Goal: Task Accomplishment & Management: Use online tool/utility

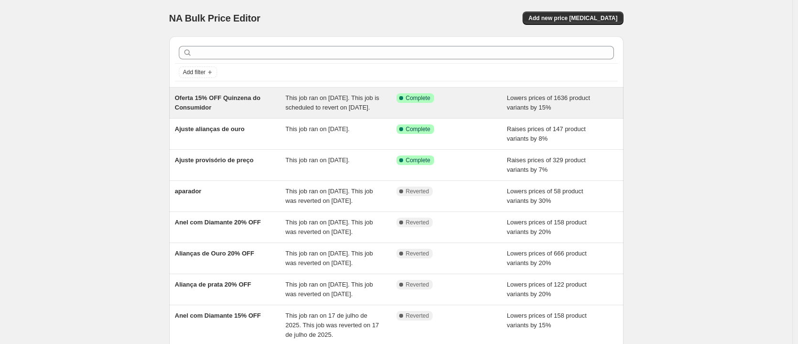
click at [274, 107] on div "Oferta 15% OFF Quinzena do Consumidor" at bounding box center [230, 102] width 111 height 19
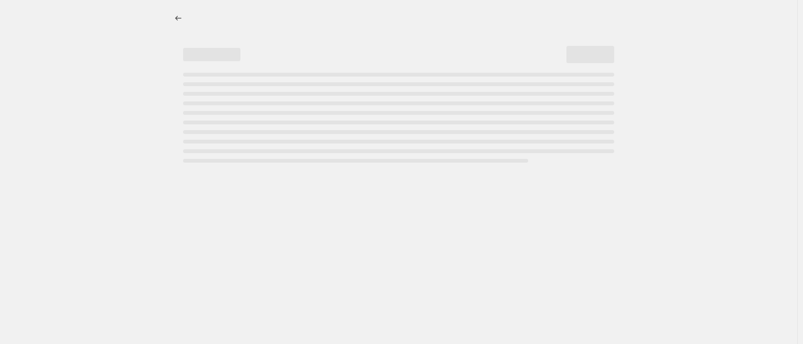
select select "percentage"
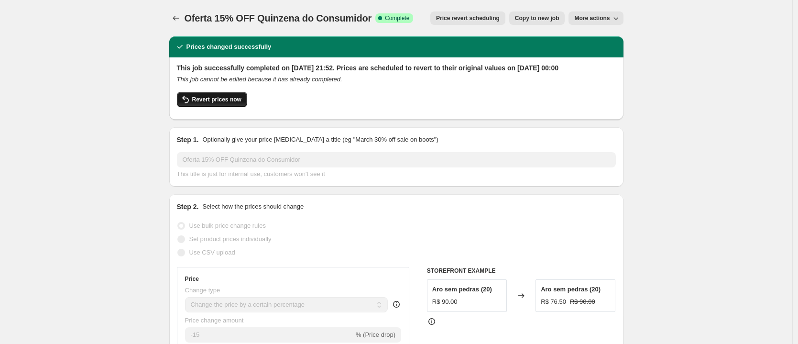
click at [218, 103] on span "Revert prices now" at bounding box center [216, 100] width 49 height 8
checkbox input "false"
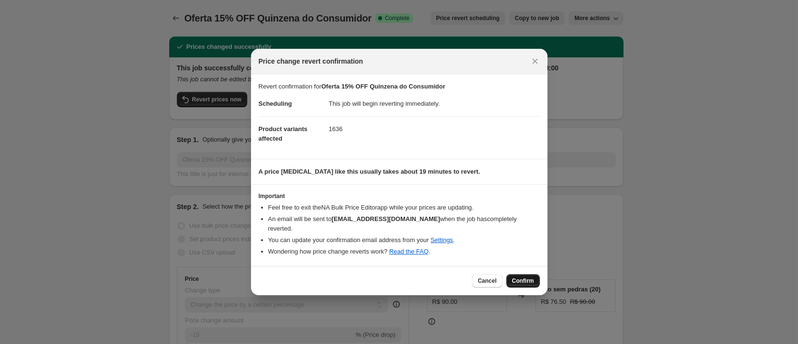
click at [531, 279] on span "Confirm" at bounding box center [523, 281] width 22 height 8
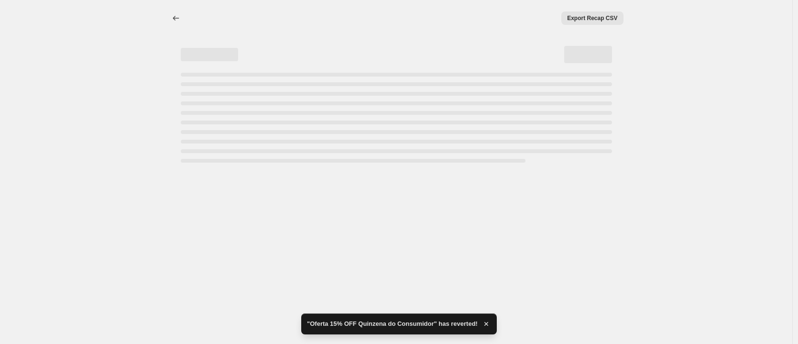
select select "percentage"
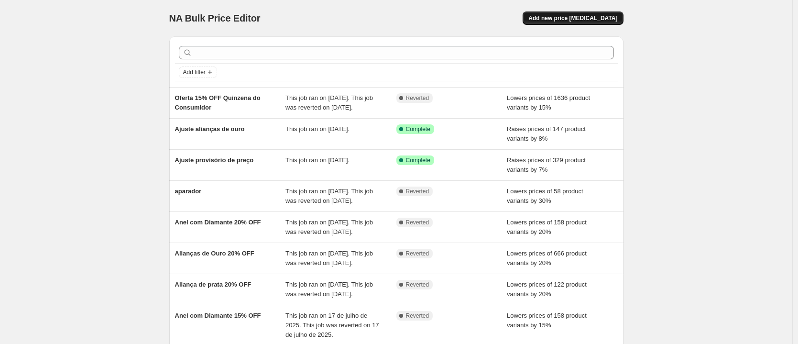
click at [579, 18] on span "Add new price [MEDICAL_DATA]" at bounding box center [572, 18] width 89 height 8
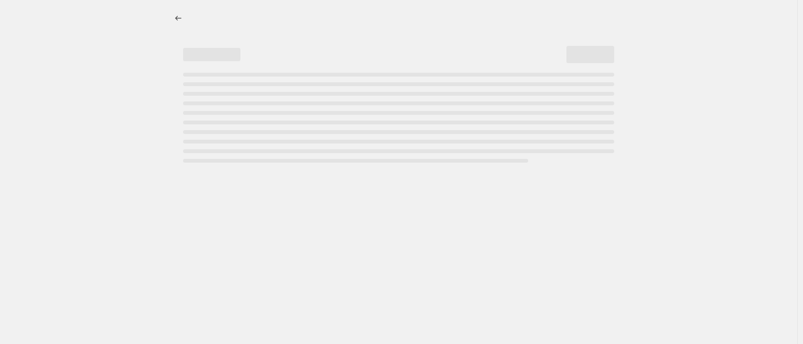
select select "percentage"
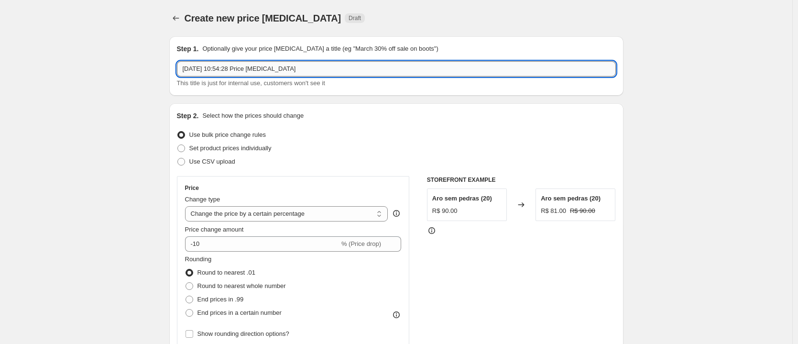
click at [311, 63] on input "[DATE] 10:54:28 Price [MEDICAL_DATA]" at bounding box center [396, 68] width 439 height 15
drag, startPoint x: 255, startPoint y: 72, endPoint x: 247, endPoint y: 69, distance: 8.0
click at [247, 69] on input "Aumento preço anéis e pulseiras" at bounding box center [396, 68] width 439 height 15
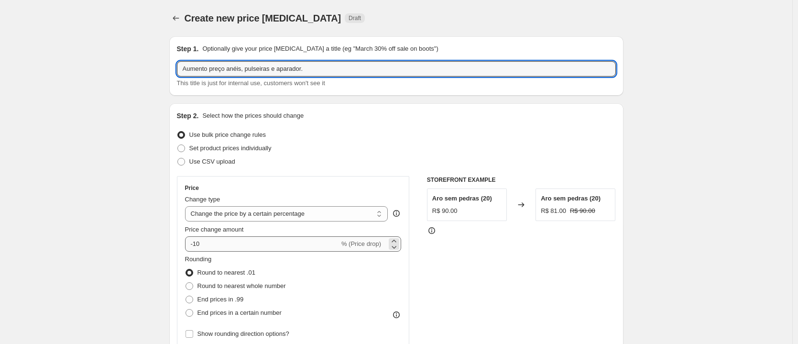
type input "Aumento preço anéis, pulseiras e aparador."
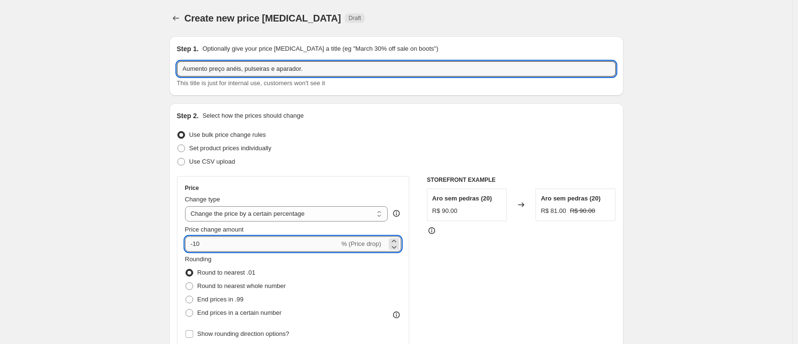
click at [218, 240] on input "-10" at bounding box center [262, 243] width 154 height 15
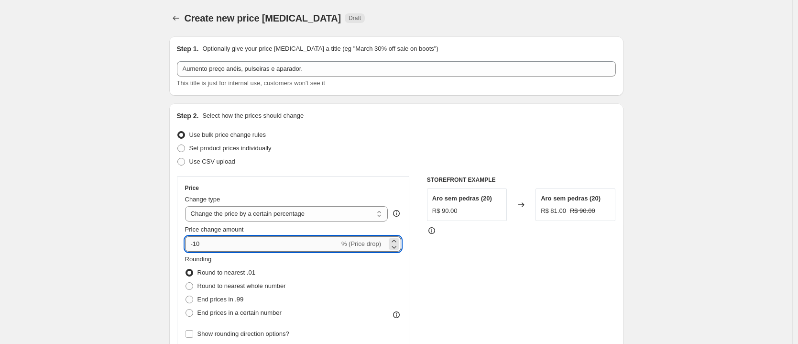
click at [218, 240] on input "-10" at bounding box center [262, 243] width 154 height 15
type input "15"
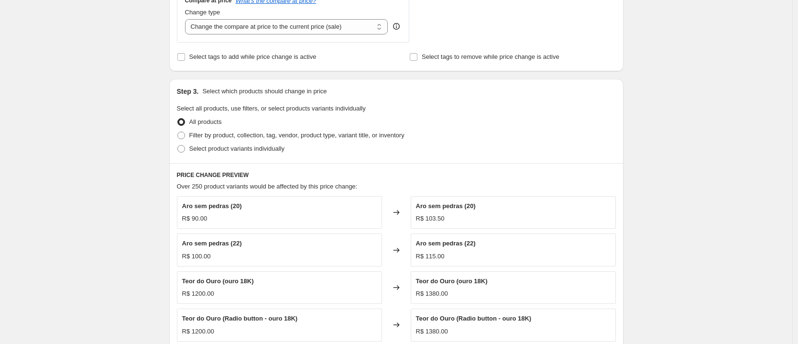
scroll to position [344, 0]
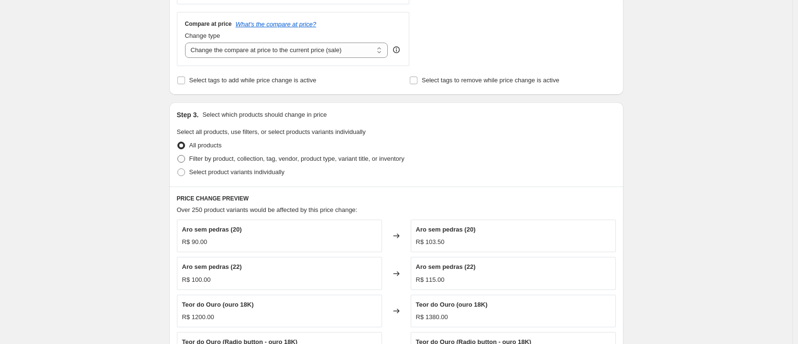
click at [224, 159] on span "Filter by product, collection, tag, vendor, product type, variant title, or inv…" at bounding box center [296, 158] width 215 height 7
click at [178, 155] on input "Filter by product, collection, tag, vendor, product type, variant title, or inv…" at bounding box center [177, 155] width 0 height 0
radio input "true"
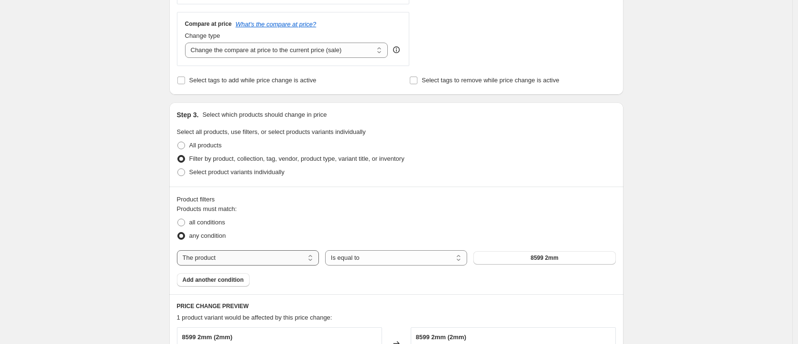
click at [235, 256] on select "The product The product's collection The product's tag The product's vendor The…" at bounding box center [248, 257] width 142 height 15
select select "collection"
click at [536, 257] on span "Aparador de prata" at bounding box center [544, 258] width 49 height 8
click at [220, 280] on span "Add another condition" at bounding box center [213, 280] width 61 height 8
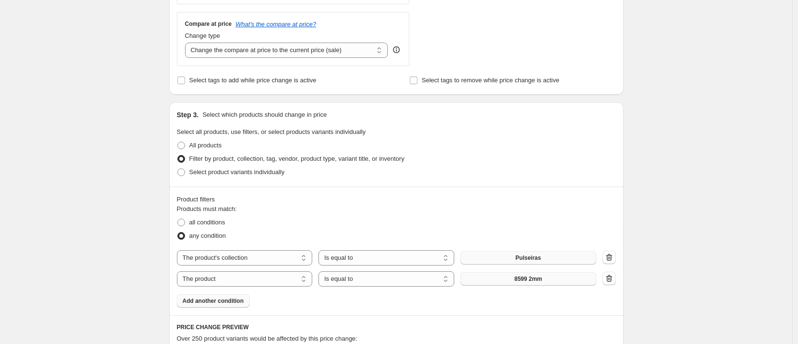
click at [560, 281] on button "8599 2mm" at bounding box center [528, 278] width 136 height 13
click at [263, 273] on select "The product The product's collection The product's tag The product's vendor The…" at bounding box center [245, 278] width 136 height 15
select select "collection"
click at [530, 281] on span "Aparador de prata" at bounding box center [527, 279] width 49 height 8
click at [217, 306] on button "Add another condition" at bounding box center [213, 300] width 73 height 13
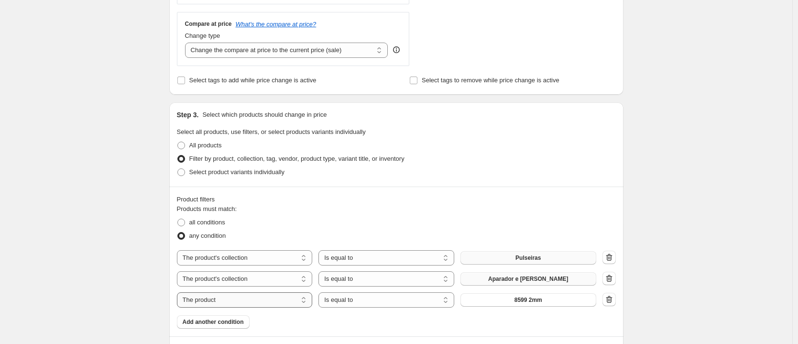
click at [233, 298] on select "The product The product's collection The product's tag The product's vendor The…" at bounding box center [245, 299] width 136 height 15
select select "collection"
click at [533, 302] on span "Aparador de prata" at bounding box center [527, 300] width 49 height 8
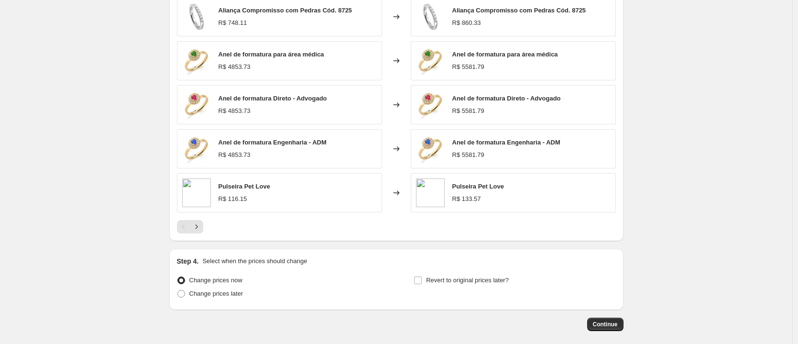
scroll to position [761, 0]
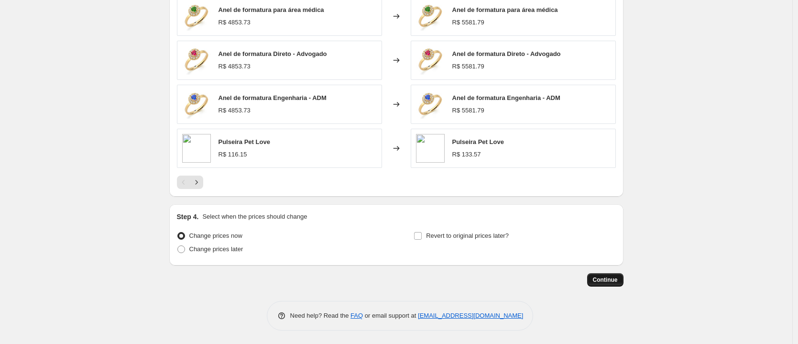
click at [623, 280] on button "Continue" at bounding box center [605, 279] width 36 height 13
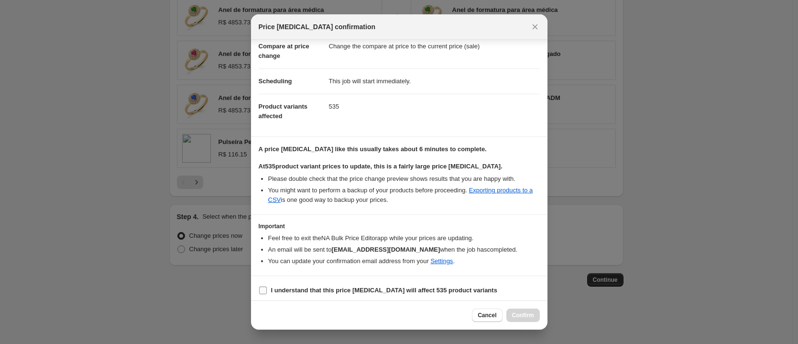
scroll to position [53, 0]
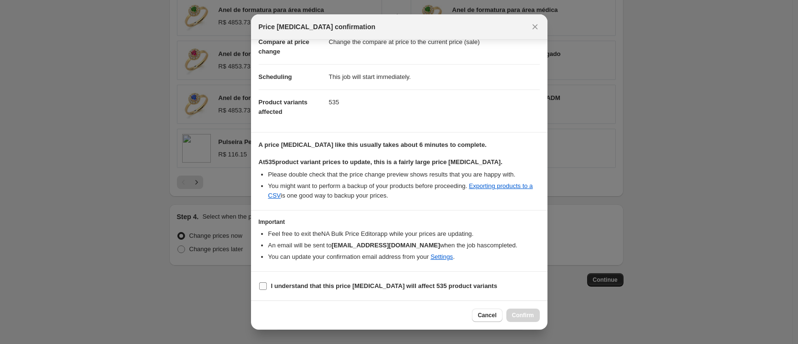
click at [326, 291] on label "I understand that this price [MEDICAL_DATA] will affect 535 product variants" at bounding box center [378, 285] width 239 height 13
click at [267, 290] on input "I understand that this price [MEDICAL_DATA] will affect 535 product variants" at bounding box center [263, 286] width 8 height 8
checkbox input "true"
click at [529, 320] on button "Confirm" at bounding box center [522, 314] width 33 height 13
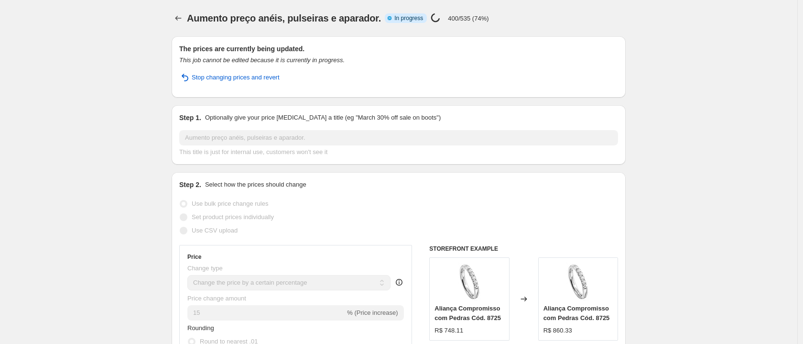
select select "percentage"
select select "collection"
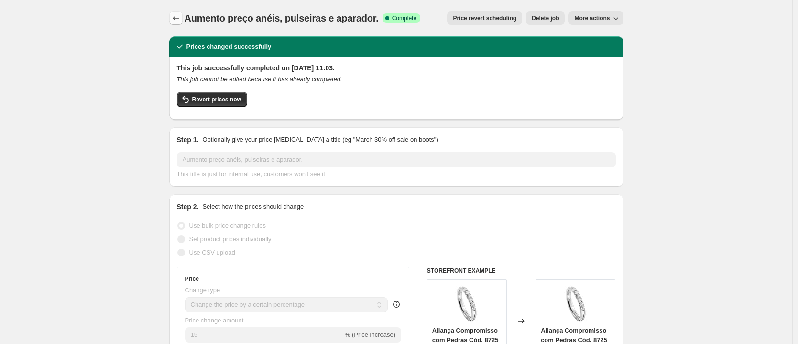
click at [181, 18] on icon "Price change jobs" at bounding box center [176, 18] width 10 height 10
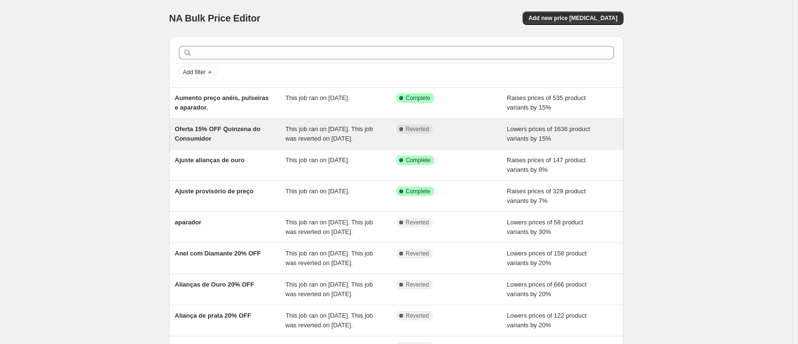
click at [532, 139] on span "Lowers prices of 1636 product variants by 15%" at bounding box center [548, 133] width 83 height 17
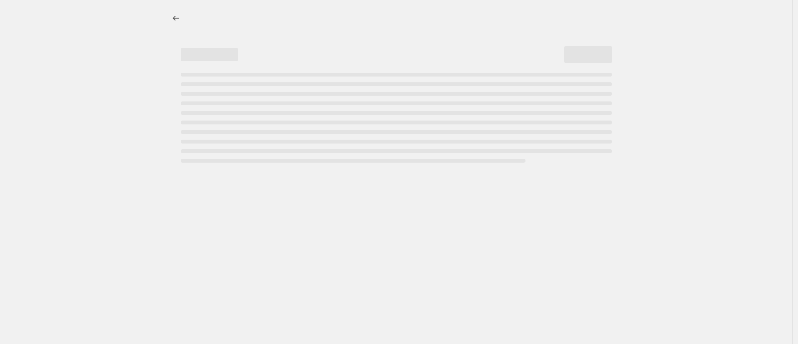
select select "percentage"
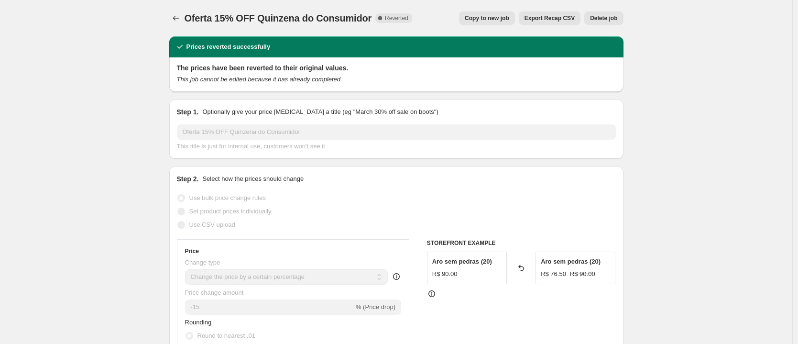
click at [478, 16] on span "Copy to new job" at bounding box center [487, 18] width 44 height 8
select select "percentage"
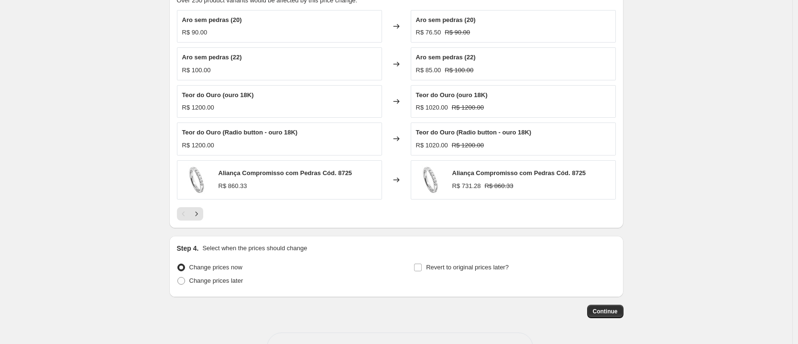
scroll to position [586, 0]
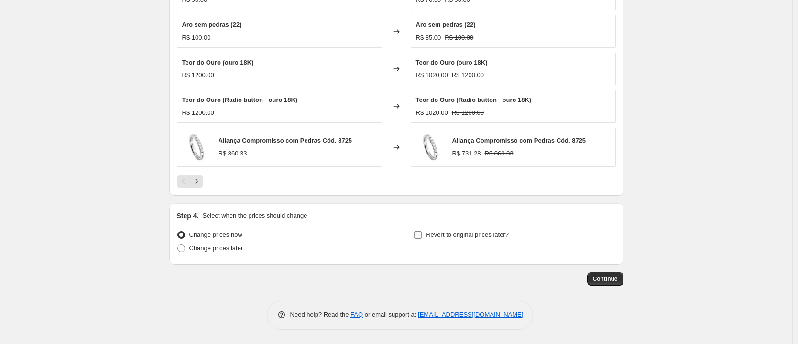
click at [460, 237] on span "Revert to original prices later?" at bounding box center [467, 234] width 83 height 7
click at [422, 237] on input "Revert to original prices later?" at bounding box center [418, 235] width 8 height 8
checkbox input "true"
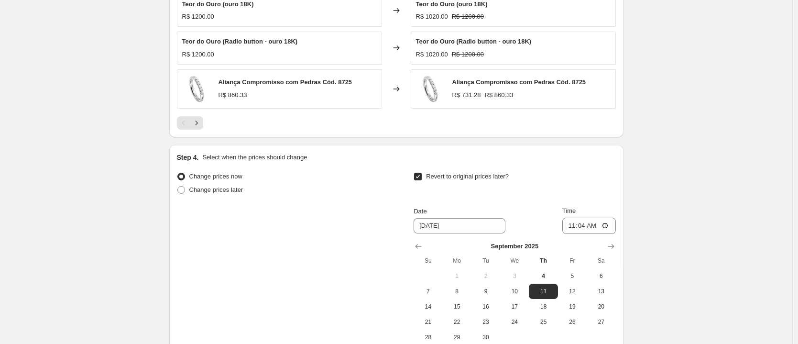
scroll to position [750, 0]
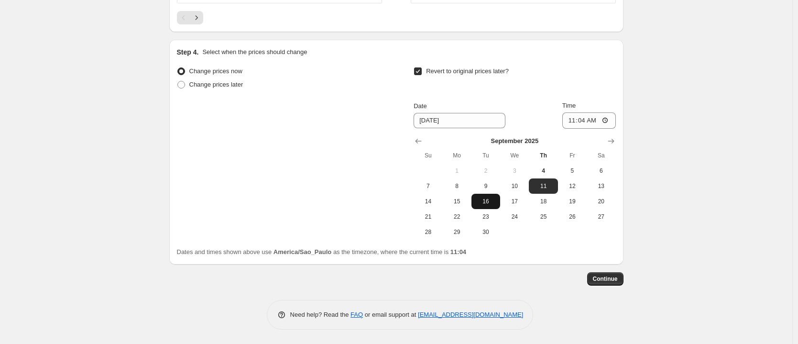
click at [489, 197] on span "16" at bounding box center [485, 201] width 21 height 8
type input "[DATE]"
click at [584, 120] on input "11:04" at bounding box center [589, 120] width 54 height 16
type input "00:00"
drag, startPoint x: 739, startPoint y: 200, endPoint x: 619, endPoint y: 248, distance: 129.0
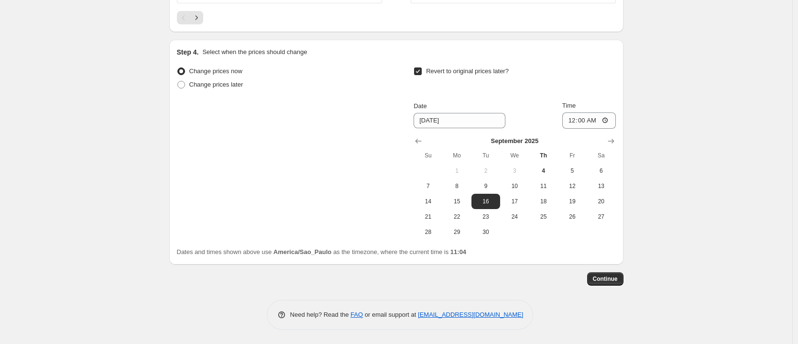
click at [613, 281] on span "Continue" at bounding box center [605, 279] width 25 height 8
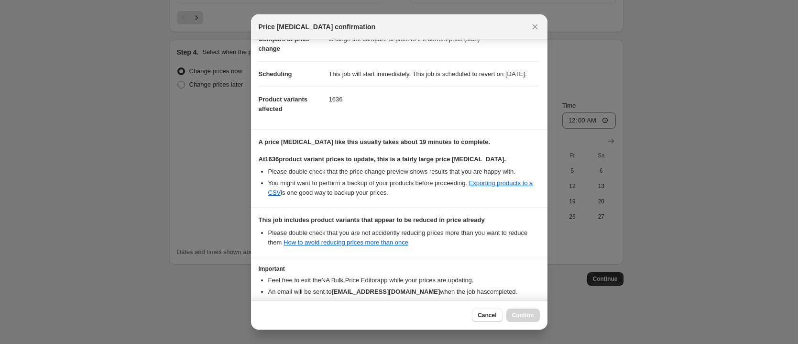
scroll to position [121, 0]
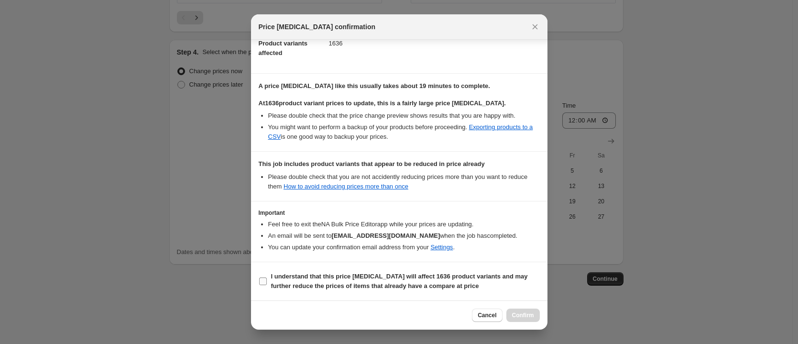
click at [266, 283] on input "I understand that this price [MEDICAL_DATA] will affect 1636 product variants a…" at bounding box center [263, 281] width 8 height 8
checkbox input "true"
click at [530, 315] on span "Confirm" at bounding box center [523, 315] width 22 height 8
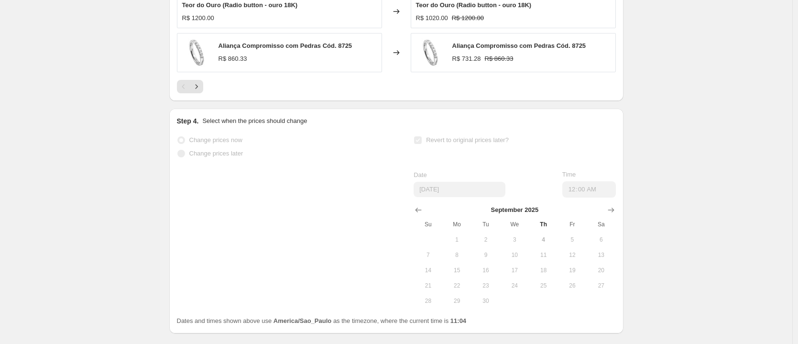
scroll to position [775, 0]
